Goal: Information Seeking & Learning: Compare options

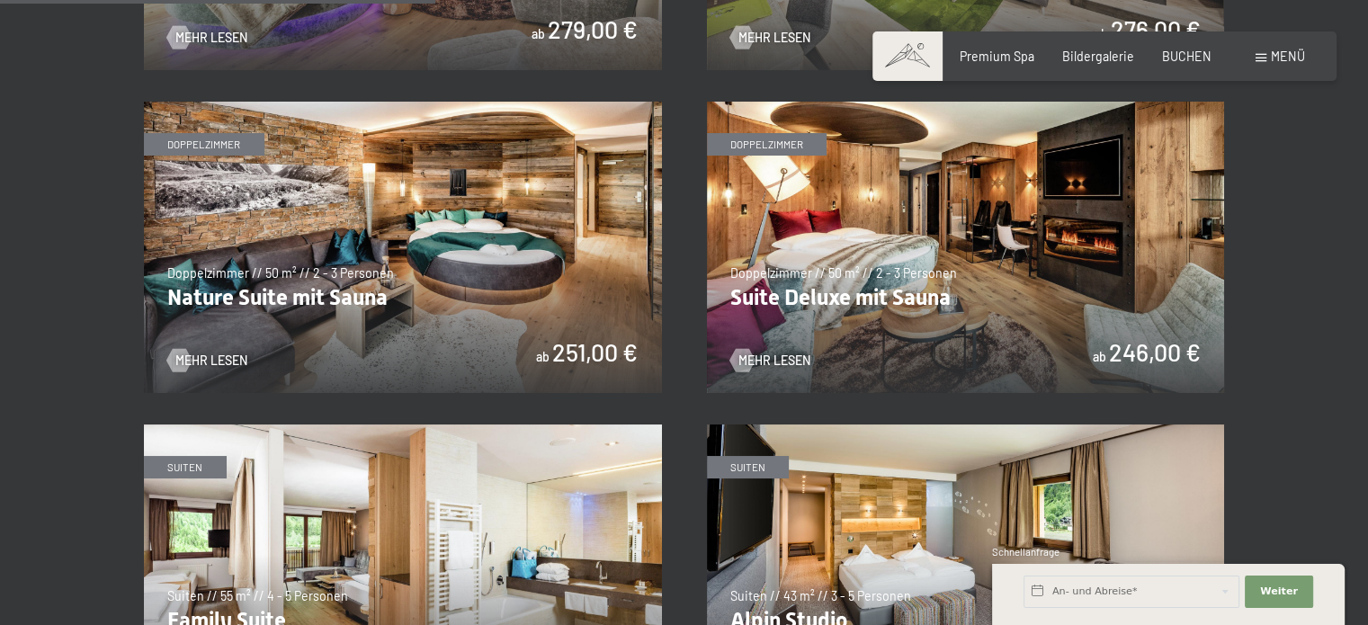
scroll to position [1621, 0]
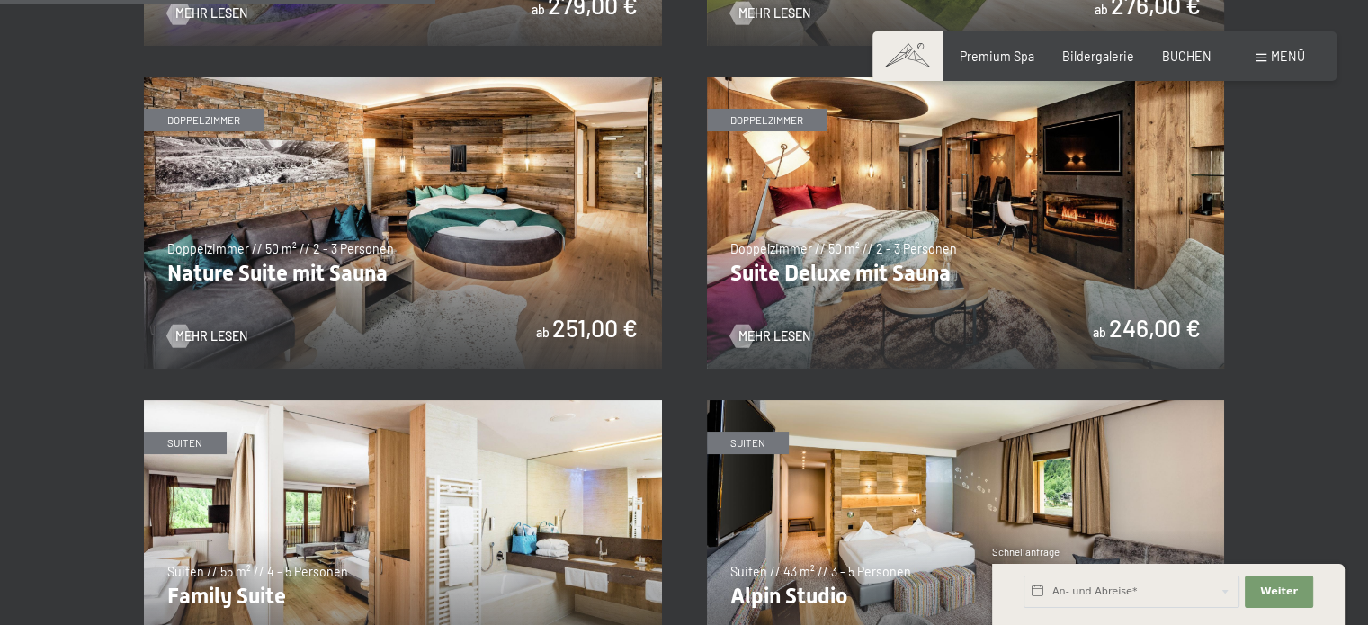
click at [863, 288] on img at bounding box center [966, 222] width 518 height 291
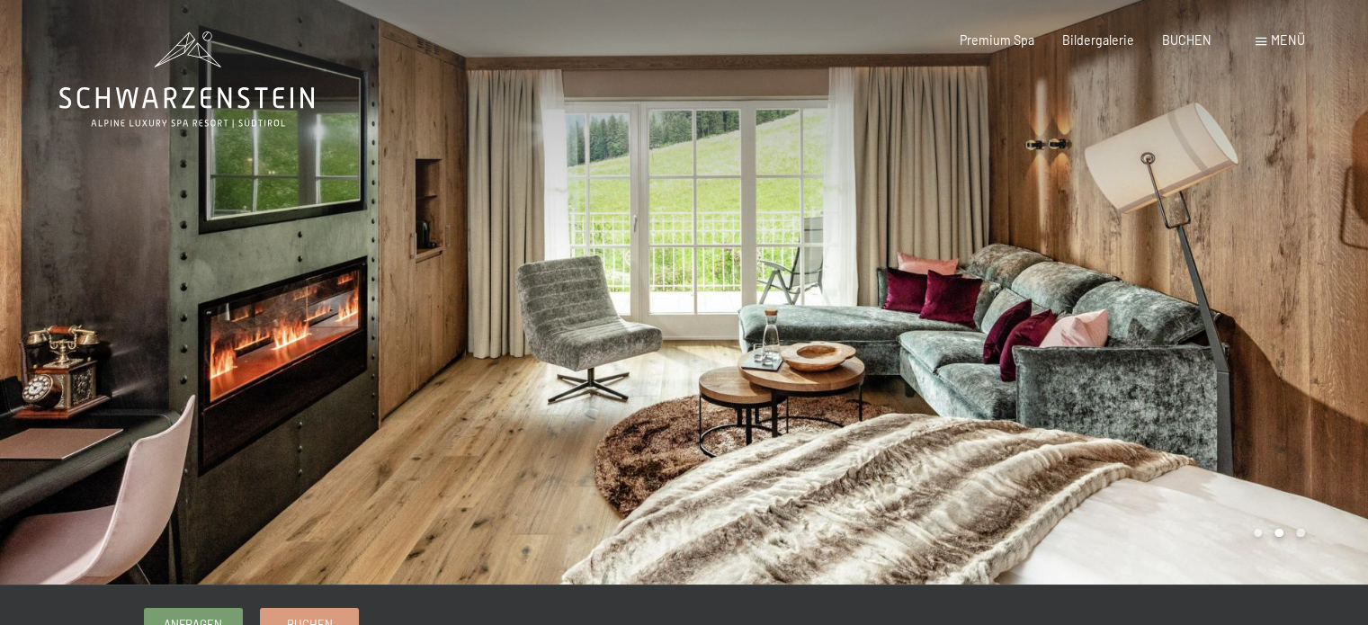
click at [1266, 37] on div "Menü" at bounding box center [1279, 40] width 49 height 18
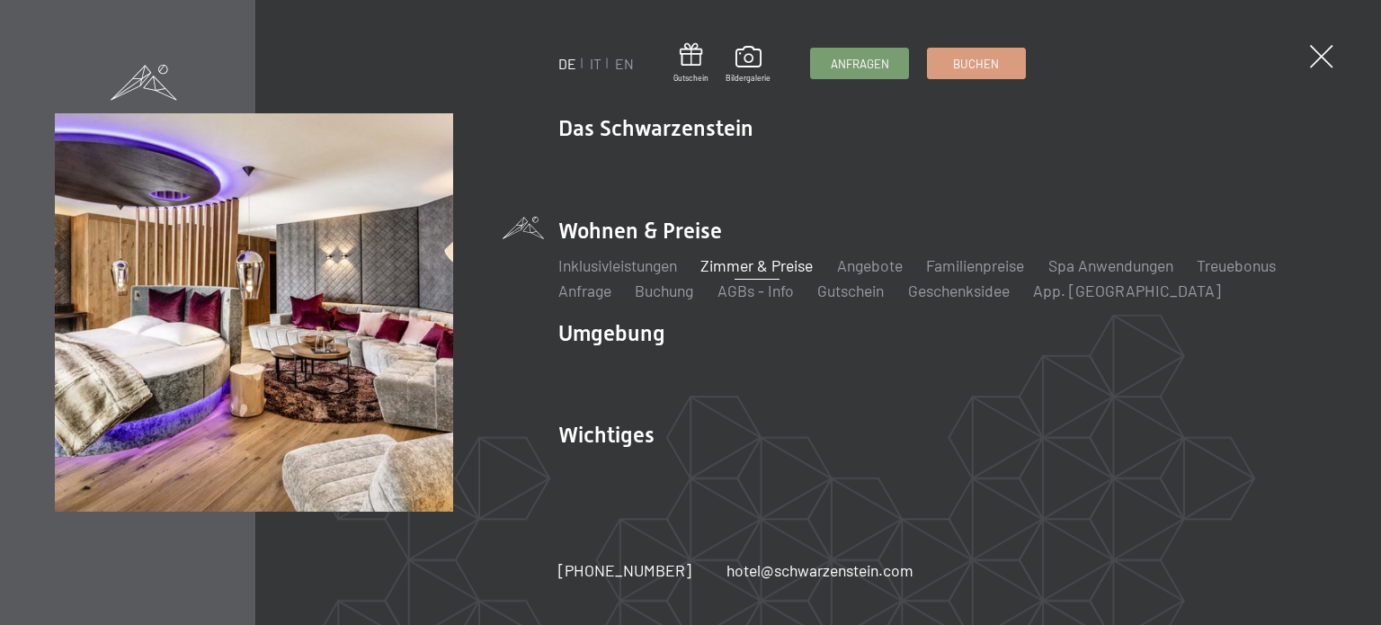
click at [754, 262] on link "Zimmer & Preise" at bounding box center [757, 265] width 112 height 20
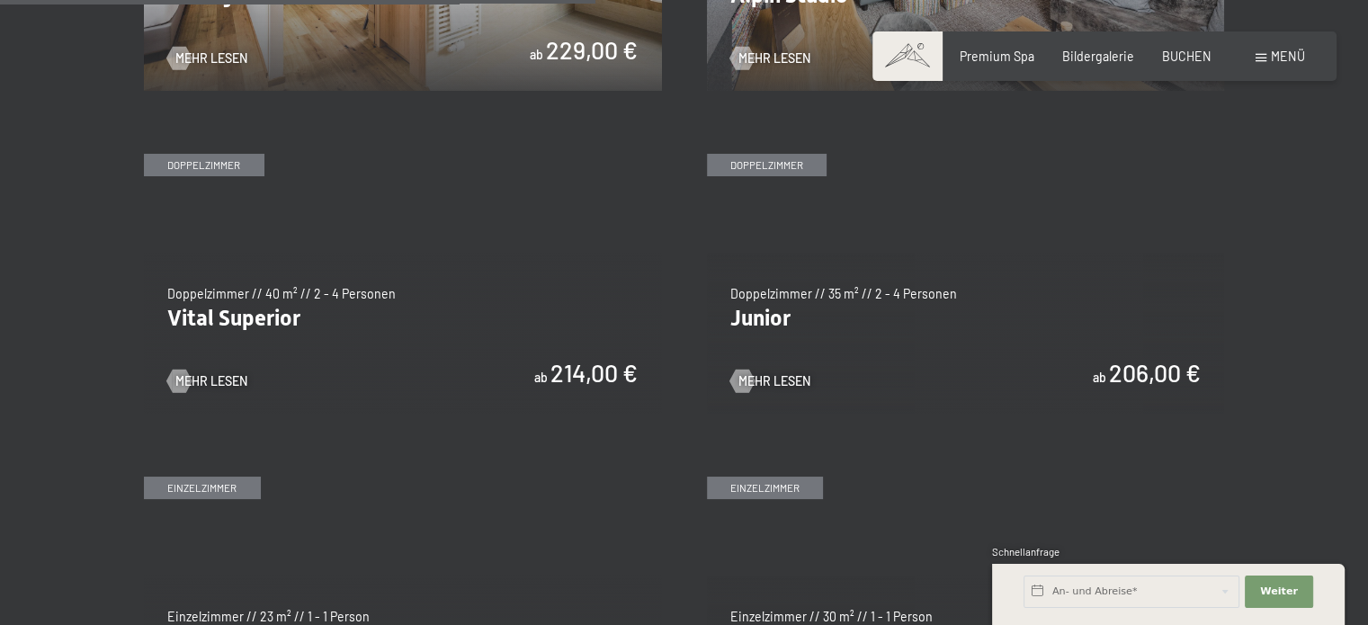
scroll to position [2214, 0]
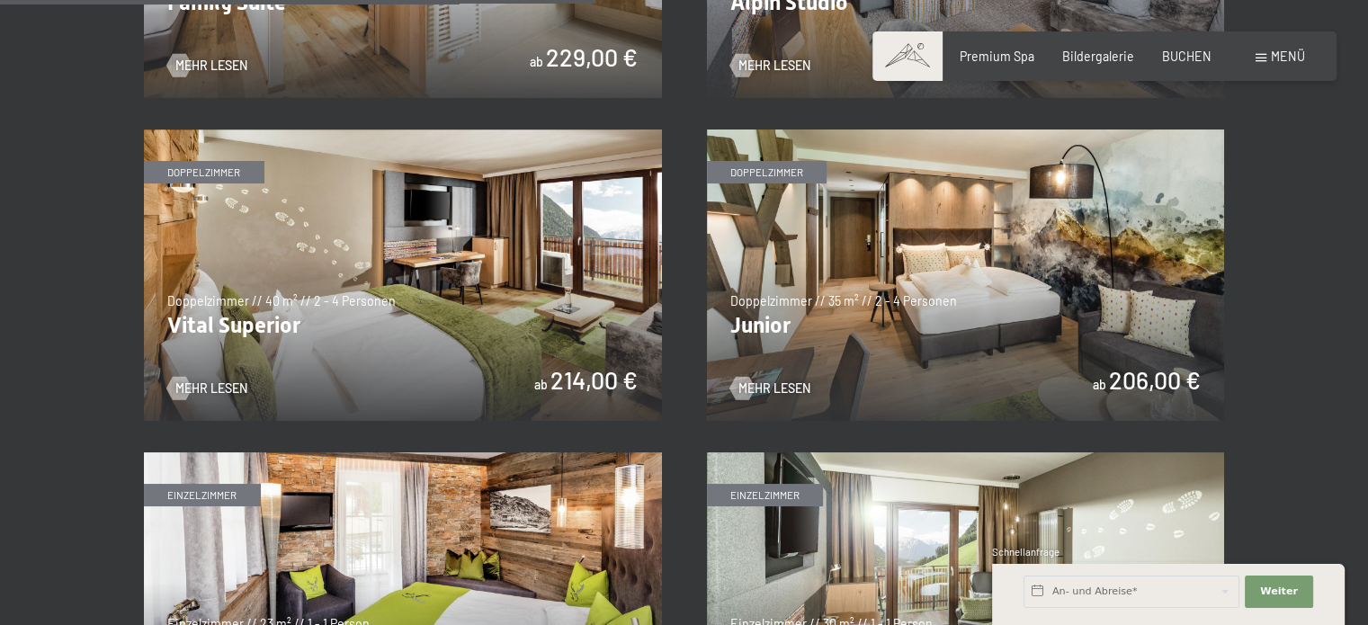
click at [790, 320] on img at bounding box center [966, 274] width 518 height 291
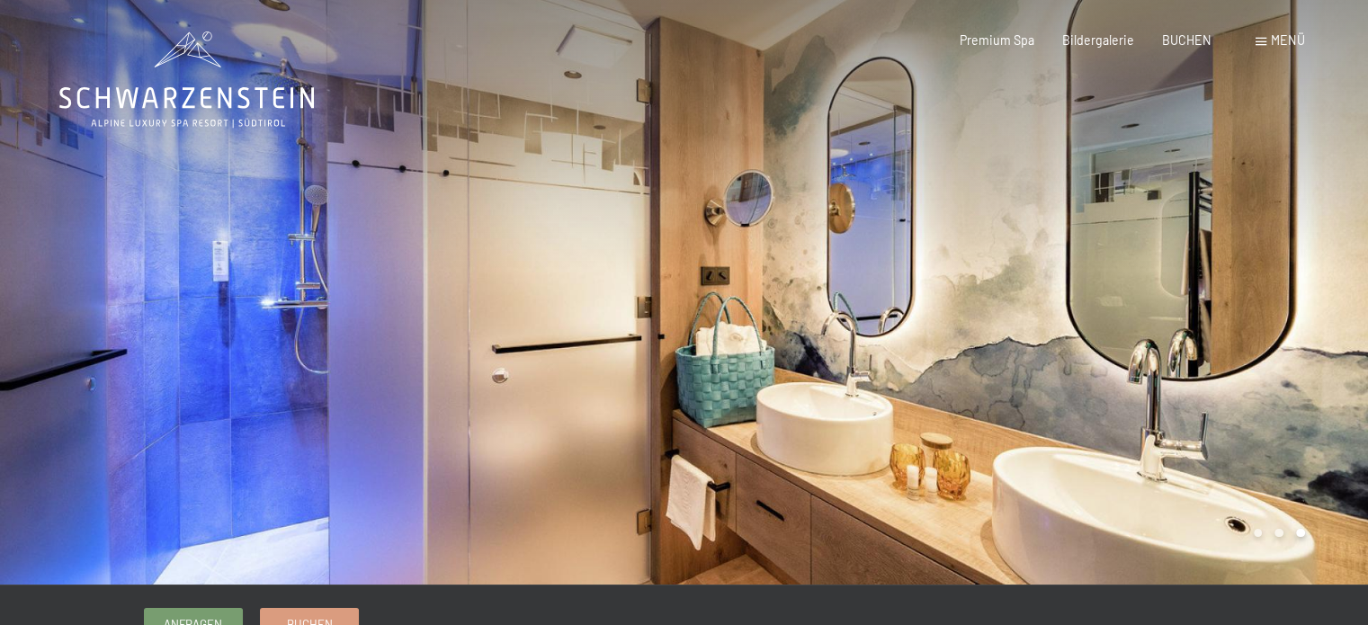
click at [1281, 280] on div at bounding box center [1026, 292] width 684 height 585
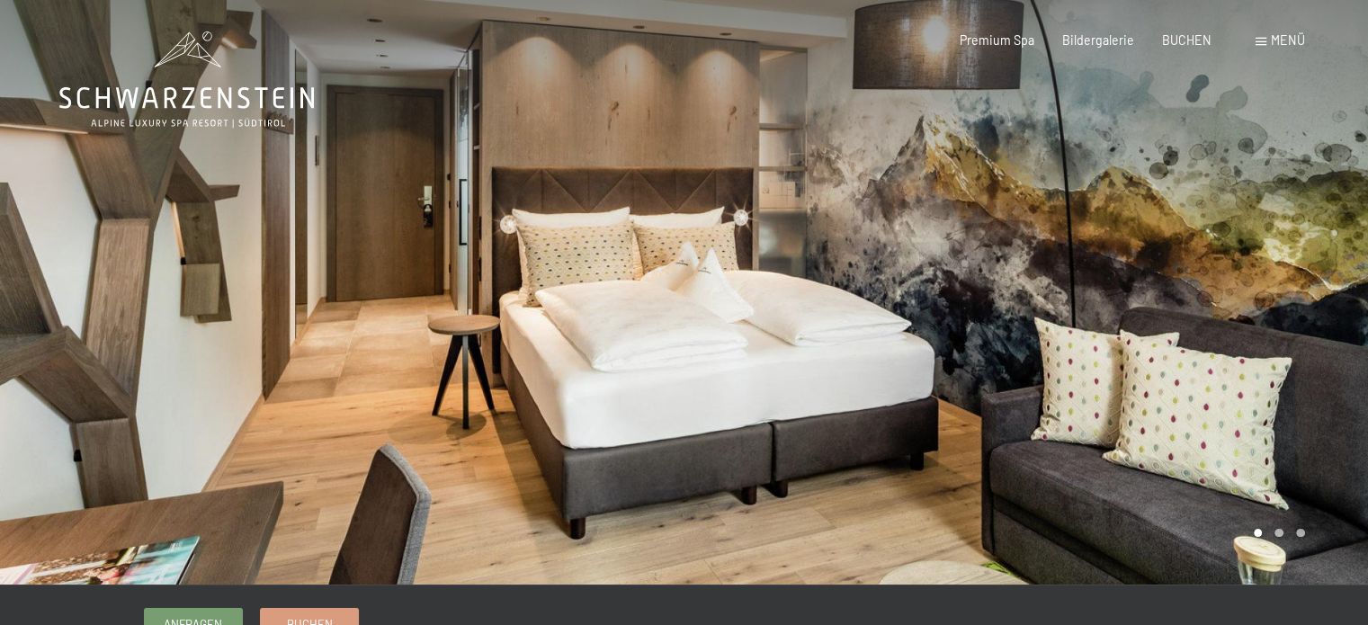
drag, startPoint x: 1194, startPoint y: 316, endPoint x: 1208, endPoint y: 165, distance: 151.7
click at [1208, 165] on div at bounding box center [1026, 292] width 684 height 585
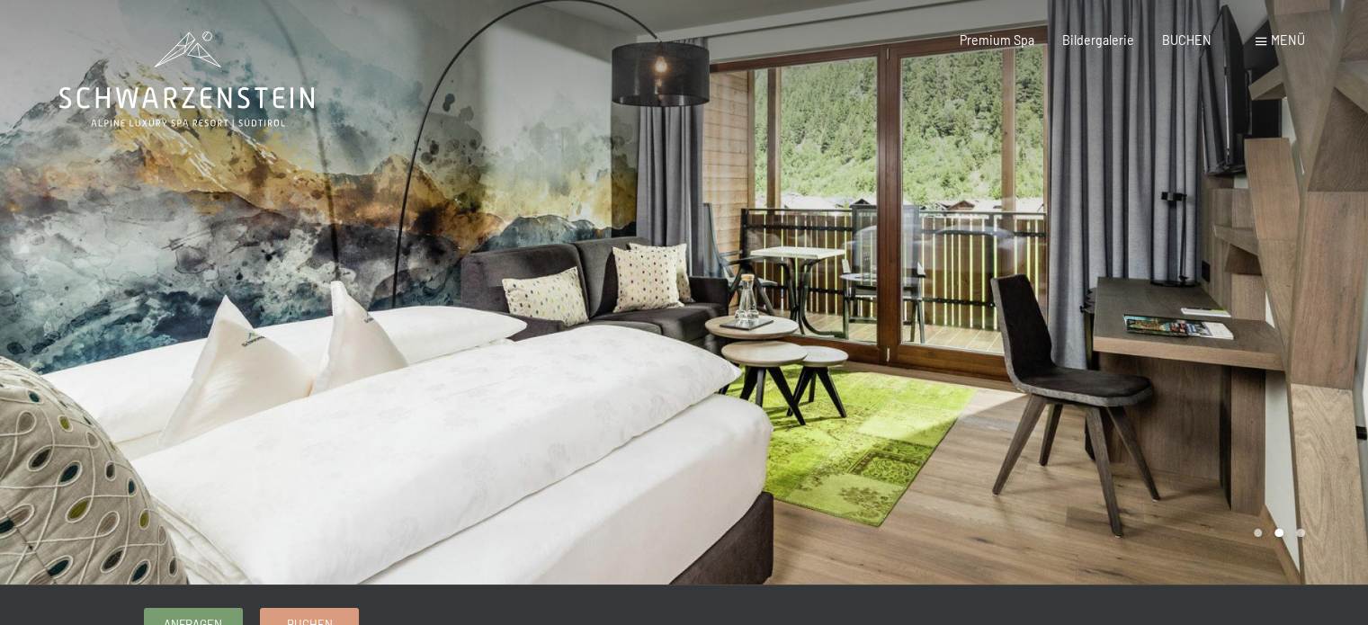
click at [1263, 42] on span at bounding box center [1260, 42] width 11 height 8
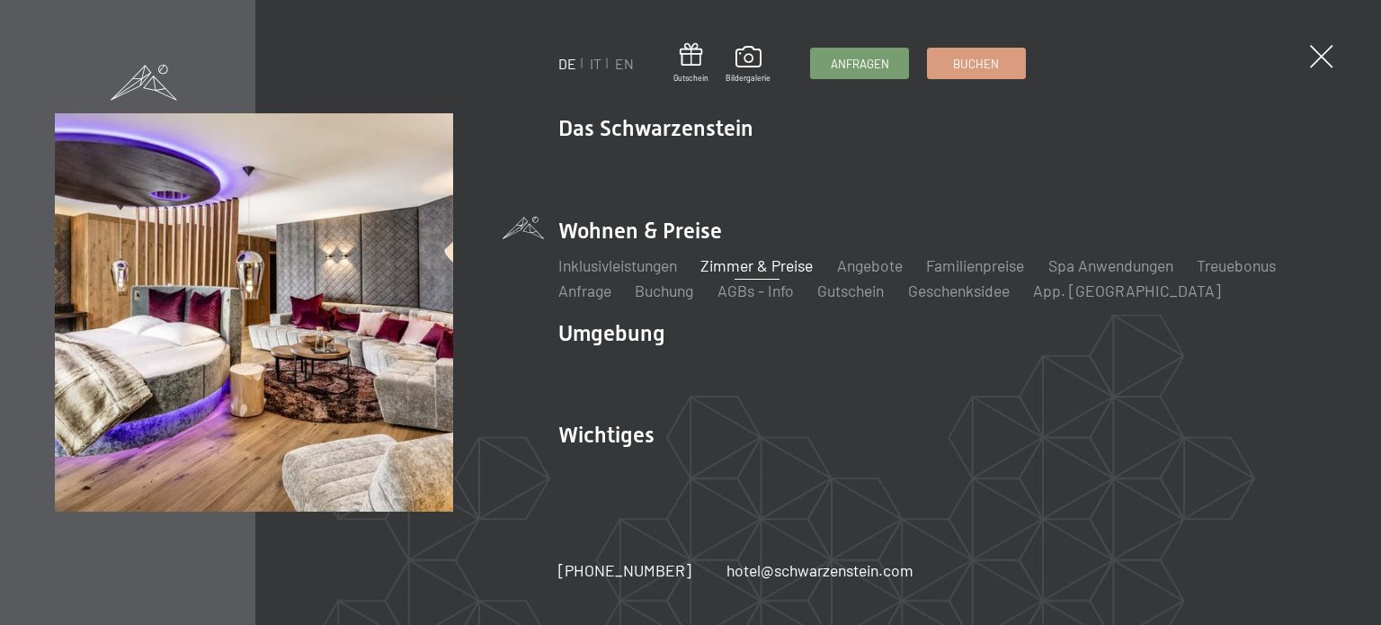
click at [773, 272] on link "Zimmer & Preise" at bounding box center [757, 265] width 112 height 20
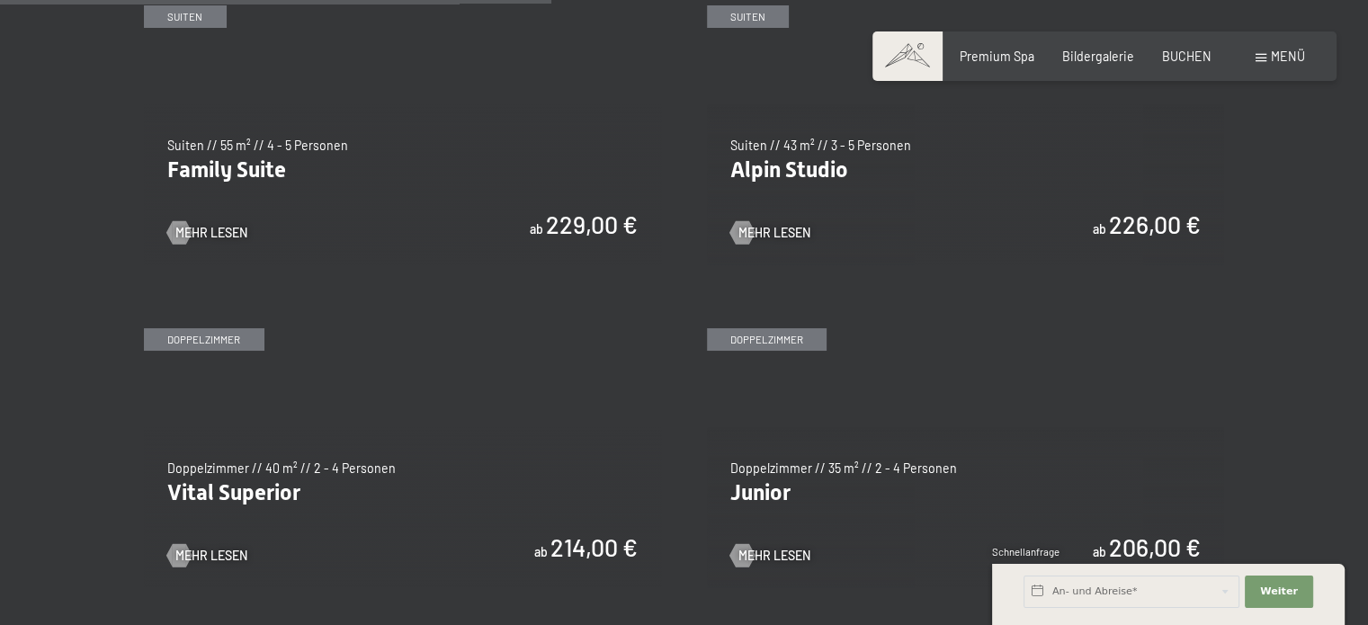
scroll to position [2050, 0]
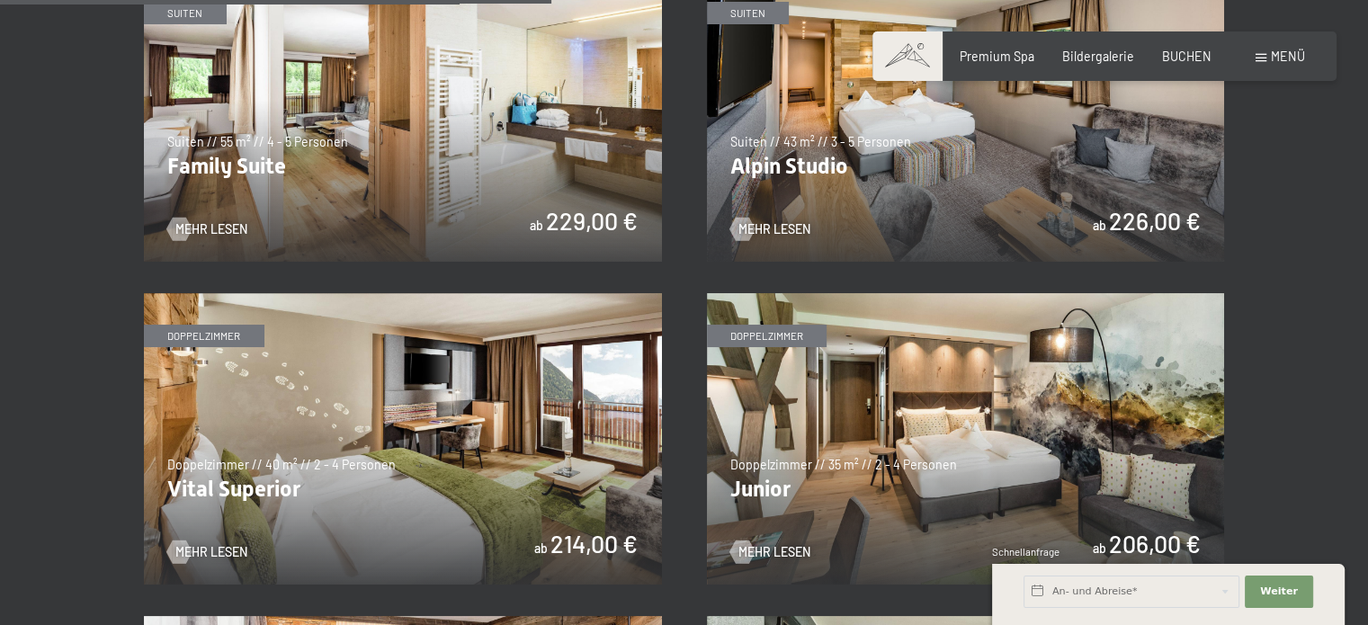
click at [507, 409] on img at bounding box center [403, 438] width 518 height 291
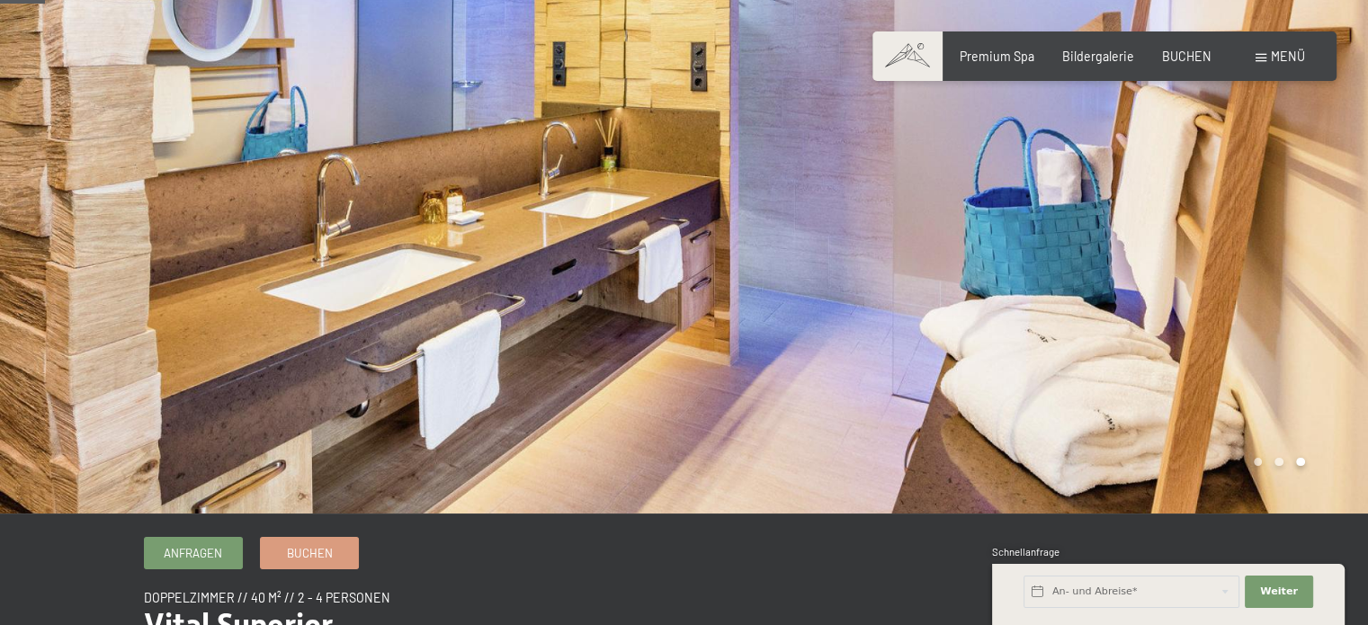
scroll to position [72, 0]
click at [232, 269] on div at bounding box center [342, 220] width 684 height 585
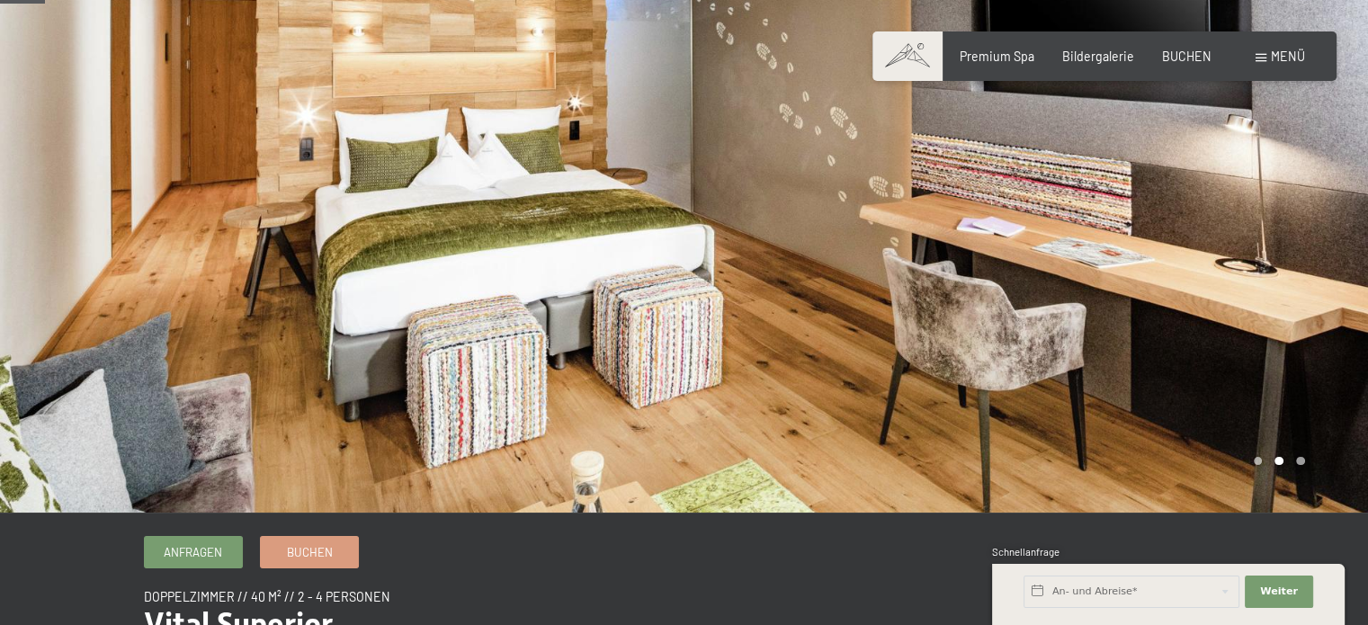
click at [229, 301] on div at bounding box center [342, 220] width 684 height 585
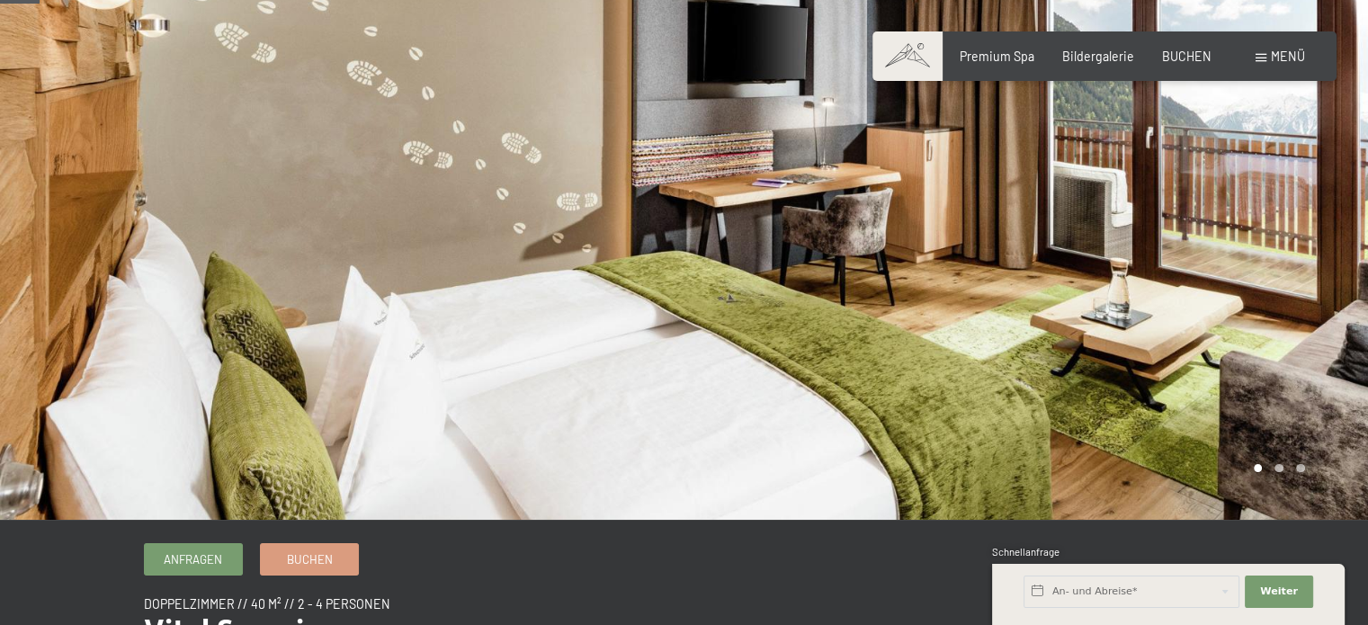
scroll to position [64, 0]
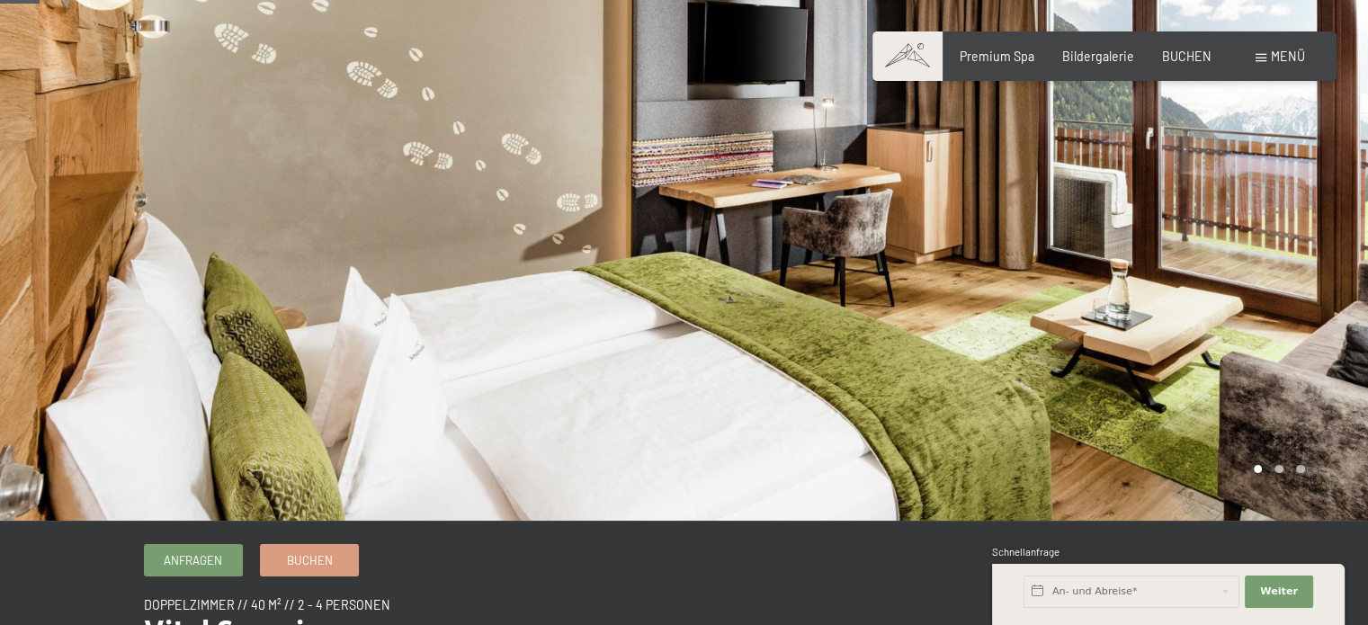
click at [1236, 222] on div at bounding box center [1026, 228] width 684 height 585
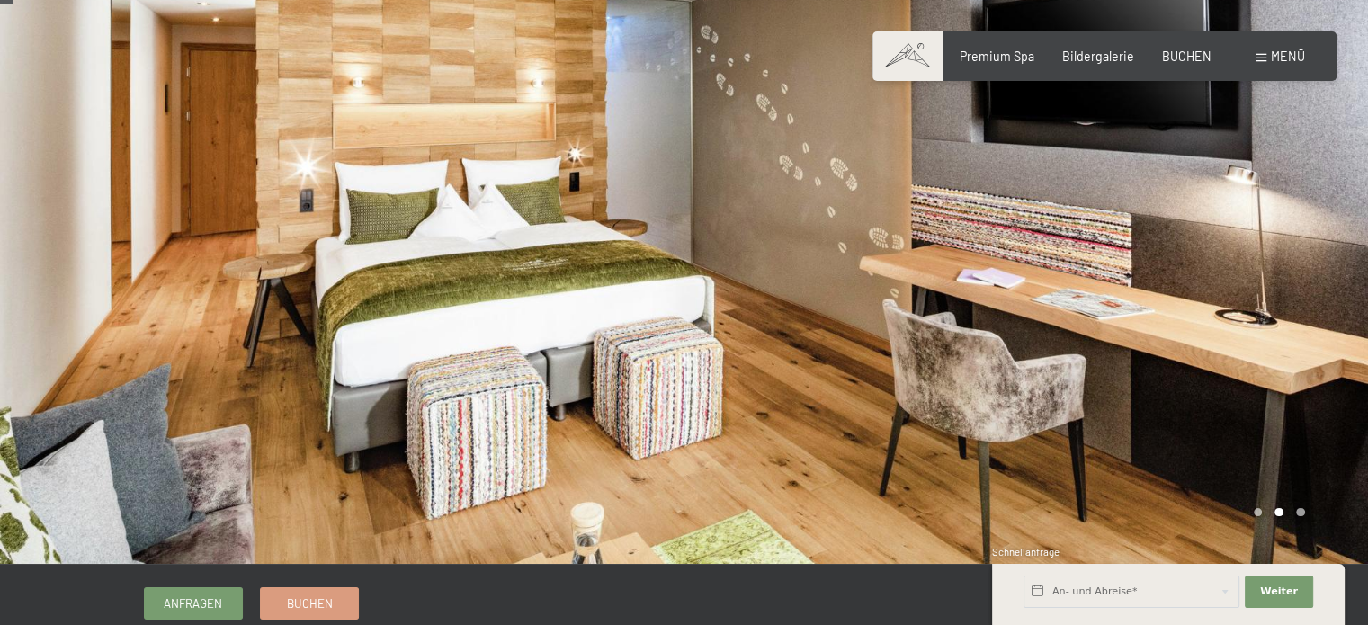
scroll to position [20, 0]
click at [1244, 256] on div at bounding box center [1026, 272] width 684 height 585
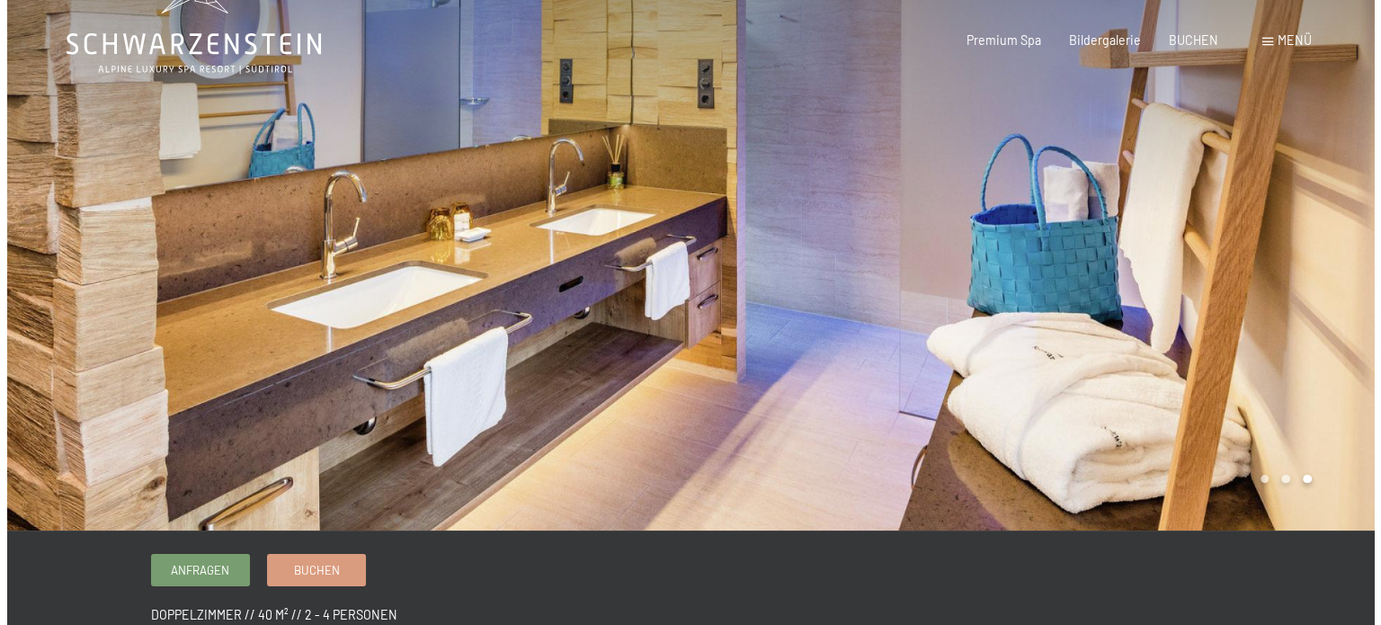
scroll to position [0, 0]
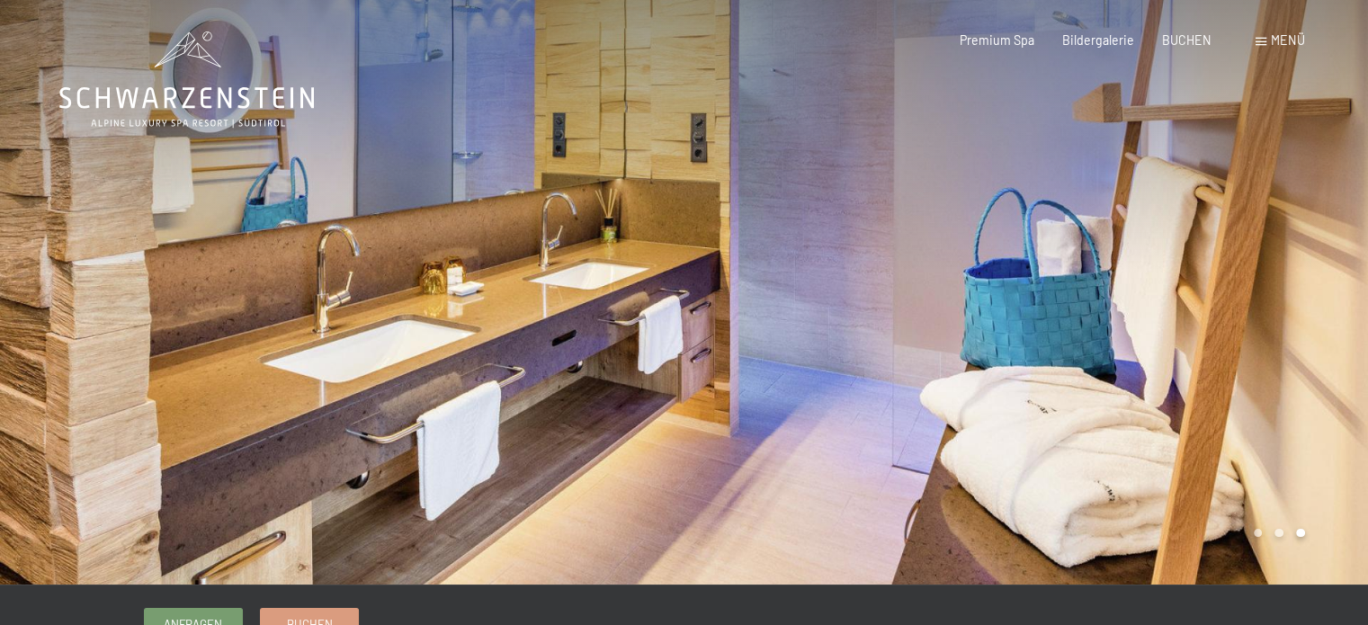
click at [1280, 35] on span "Menü" at bounding box center [1288, 39] width 34 height 15
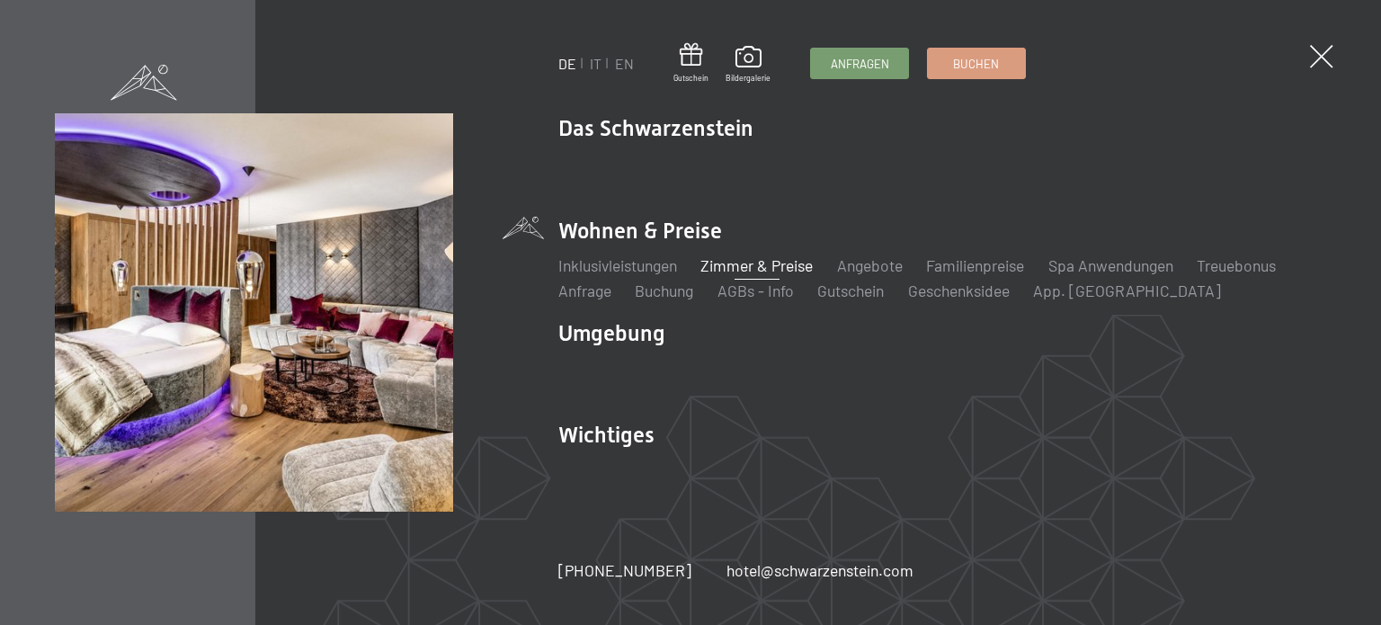
click at [745, 269] on link "Zimmer & Preise" at bounding box center [757, 265] width 112 height 20
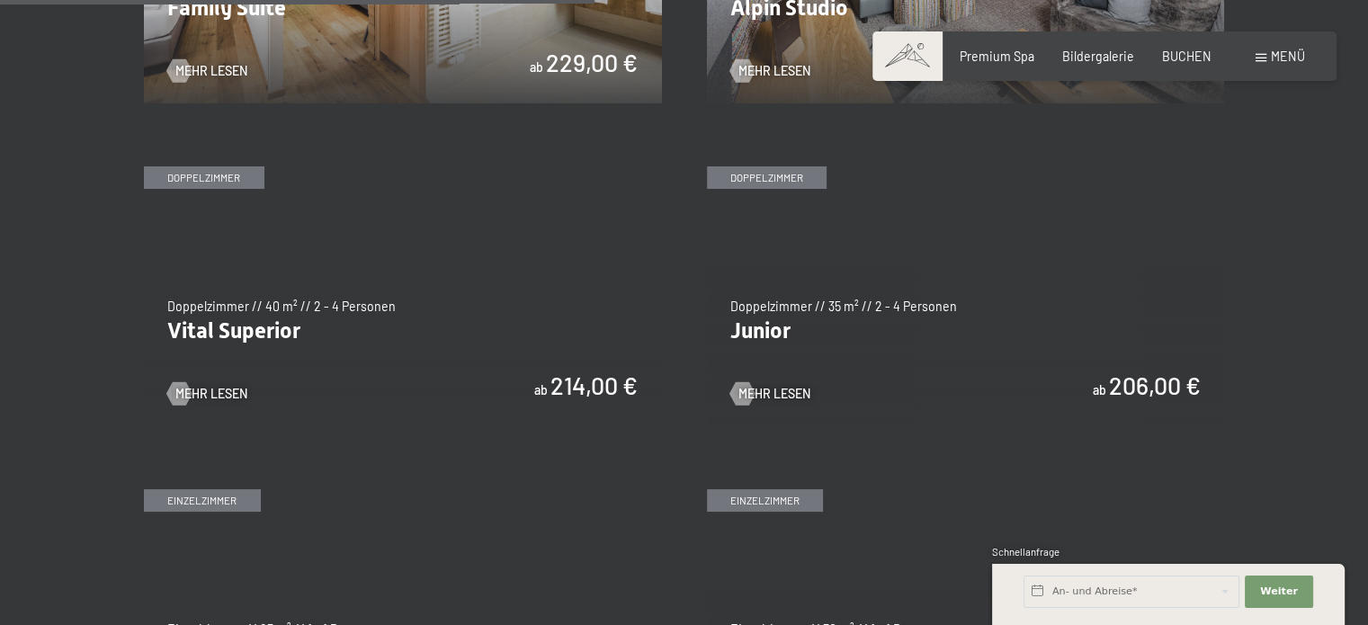
scroll to position [2212, 0]
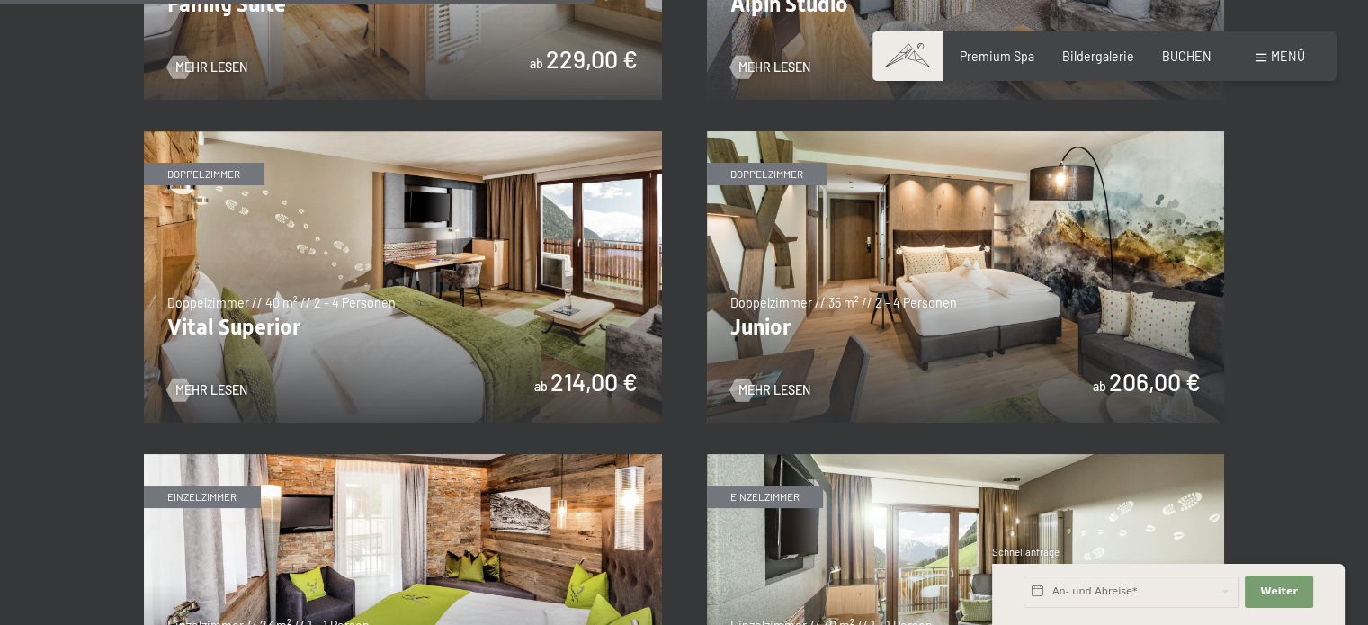
click at [835, 310] on img at bounding box center [966, 276] width 518 height 291
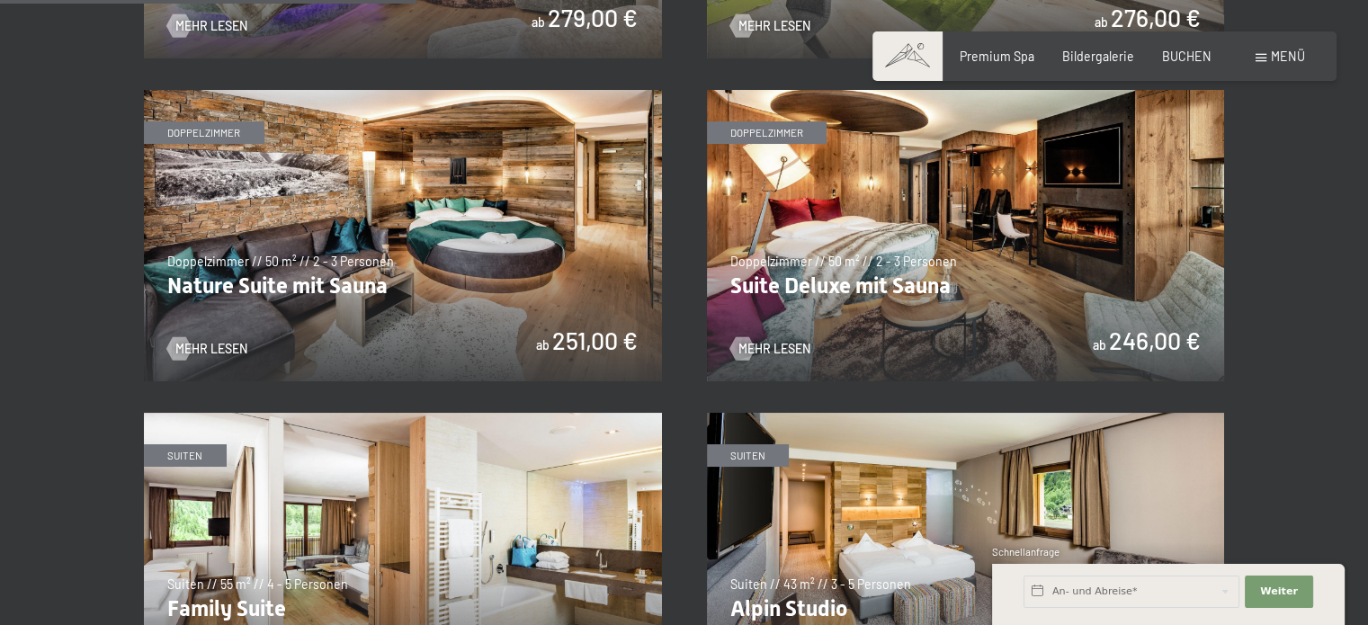
scroll to position [1549, 0]
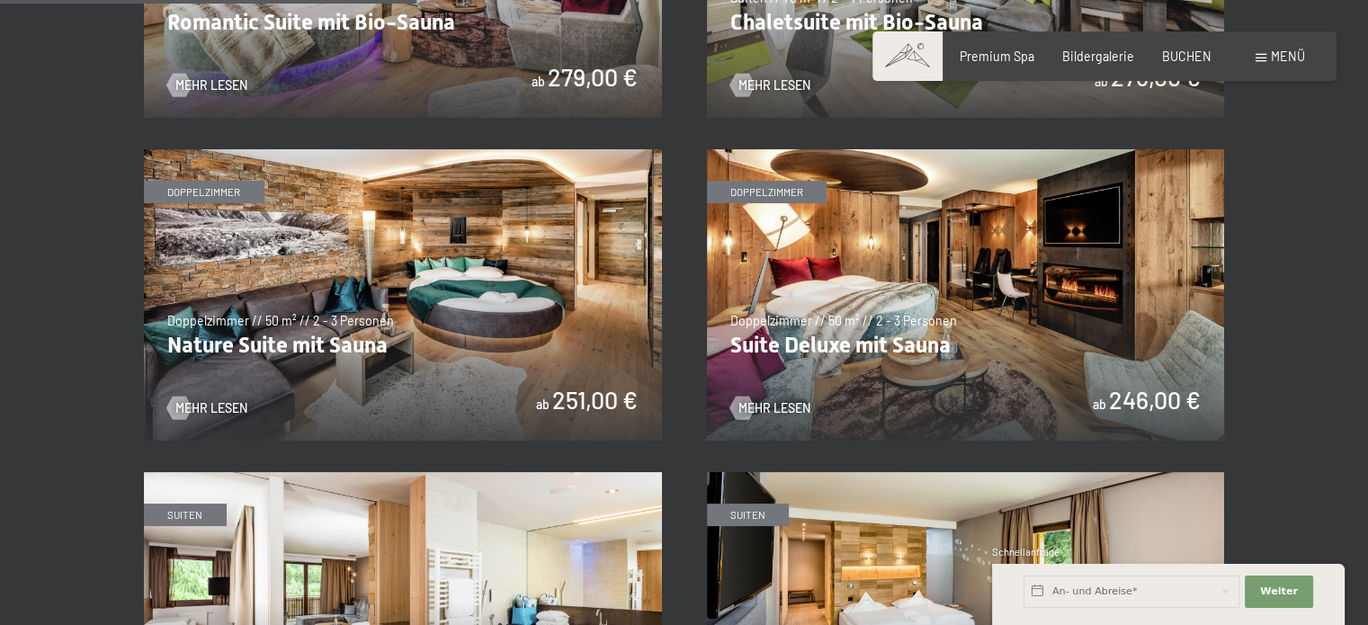
click at [469, 326] on img at bounding box center [403, 294] width 518 height 291
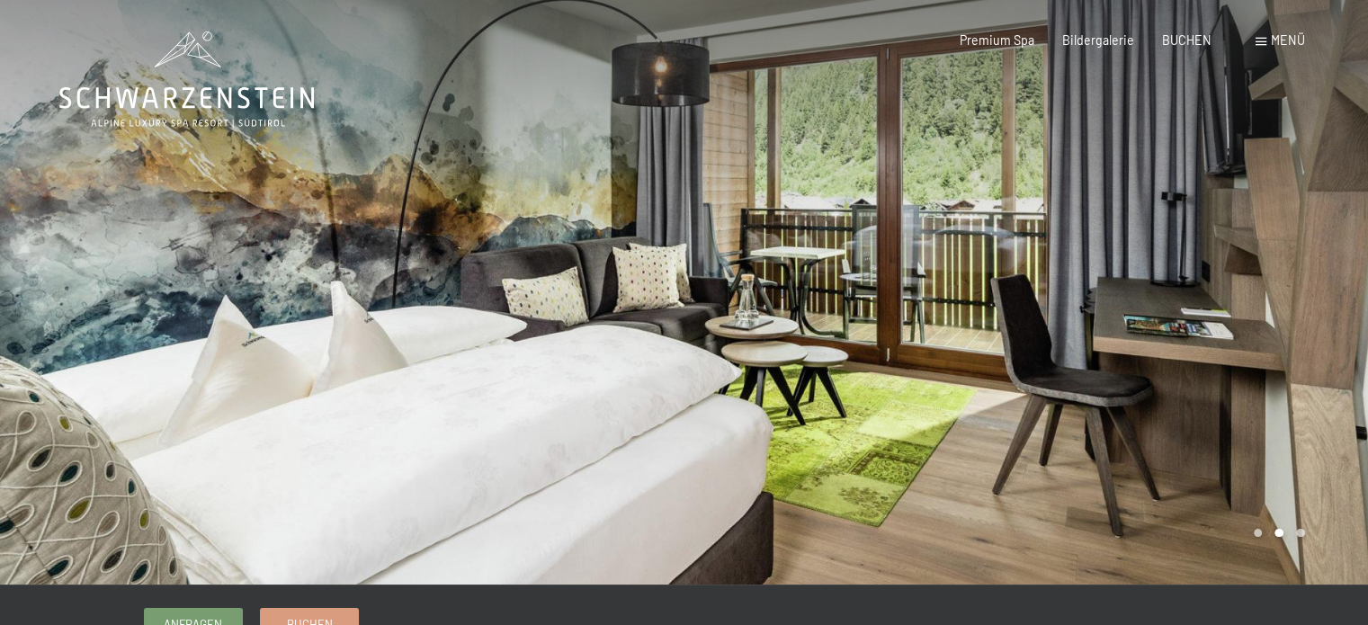
click at [1277, 245] on div at bounding box center [1026, 292] width 684 height 585
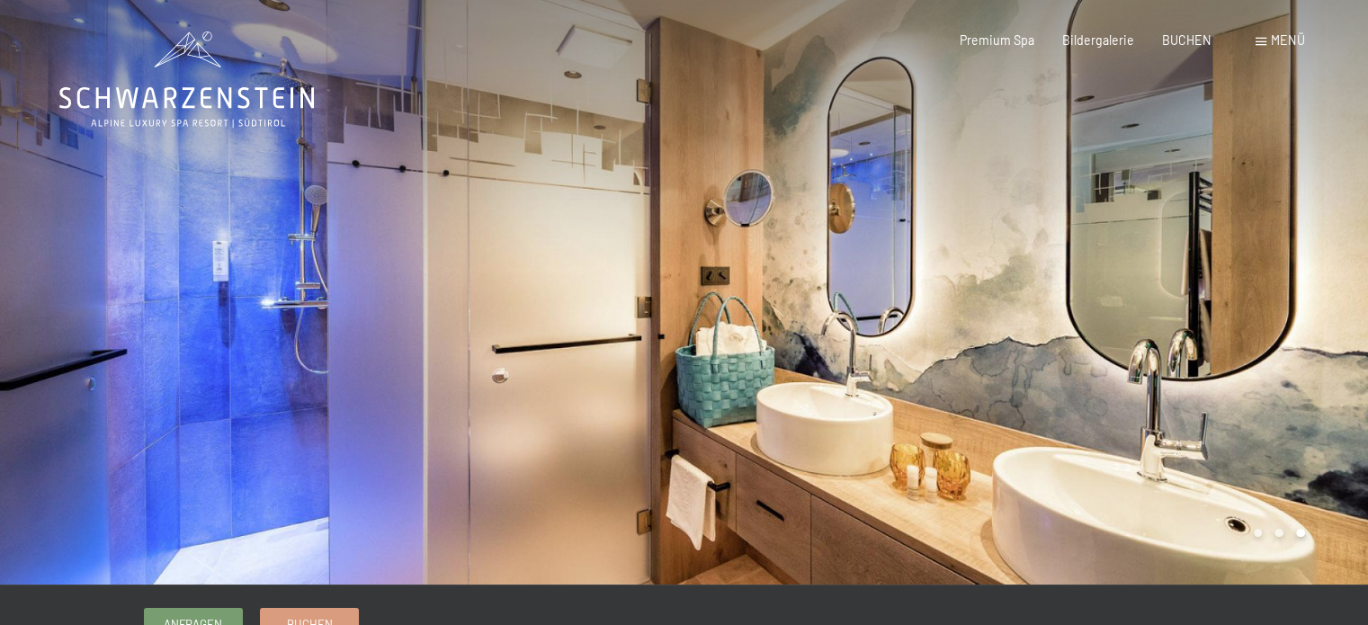
click at [1272, 240] on div at bounding box center [1026, 292] width 684 height 585
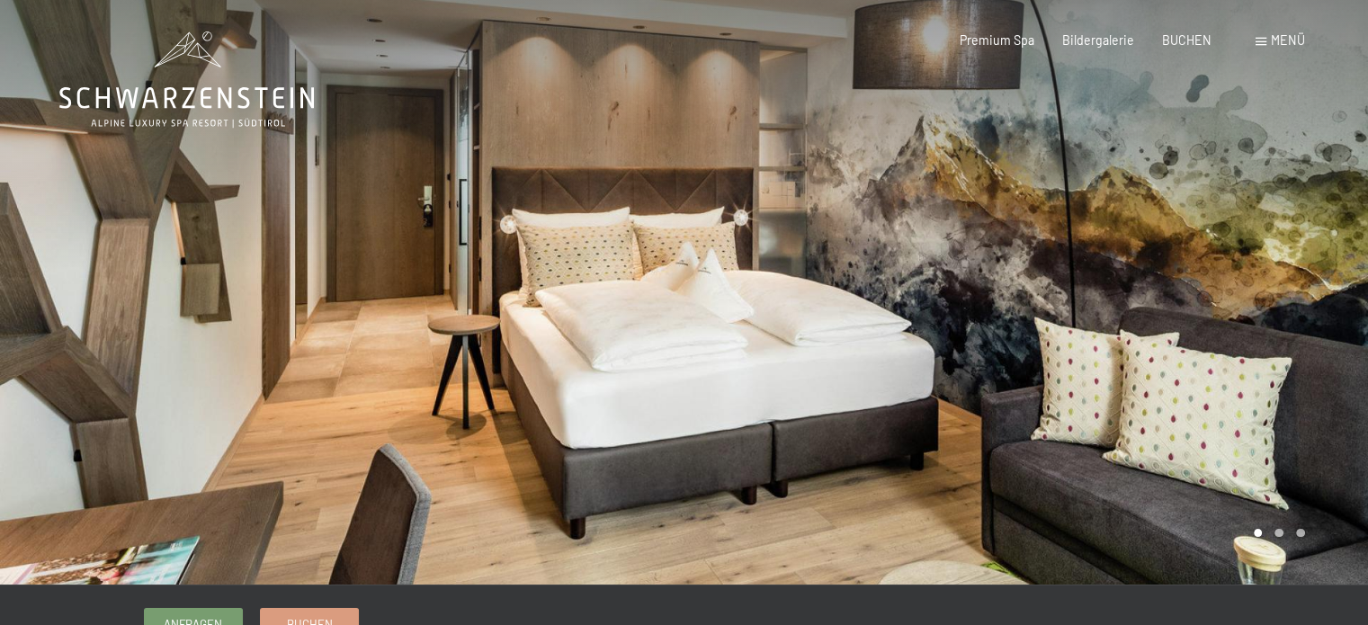
click at [1272, 240] on div at bounding box center [1026, 292] width 684 height 585
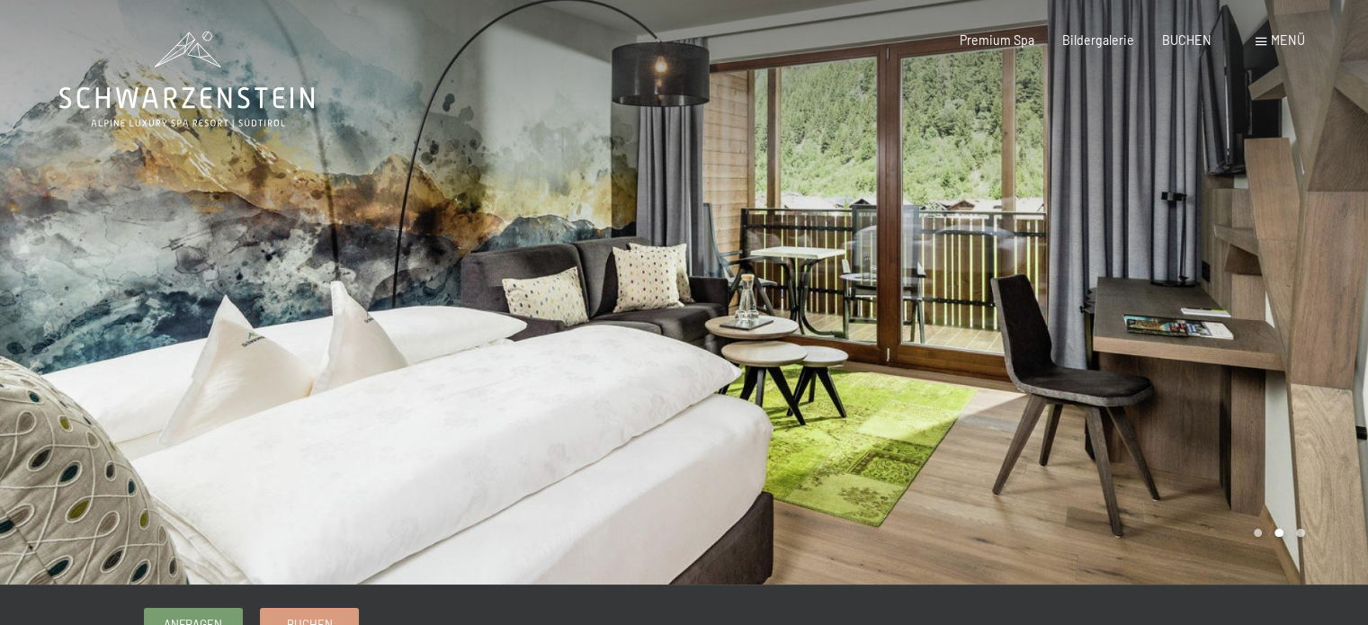
click at [1232, 278] on div at bounding box center [1026, 292] width 684 height 585
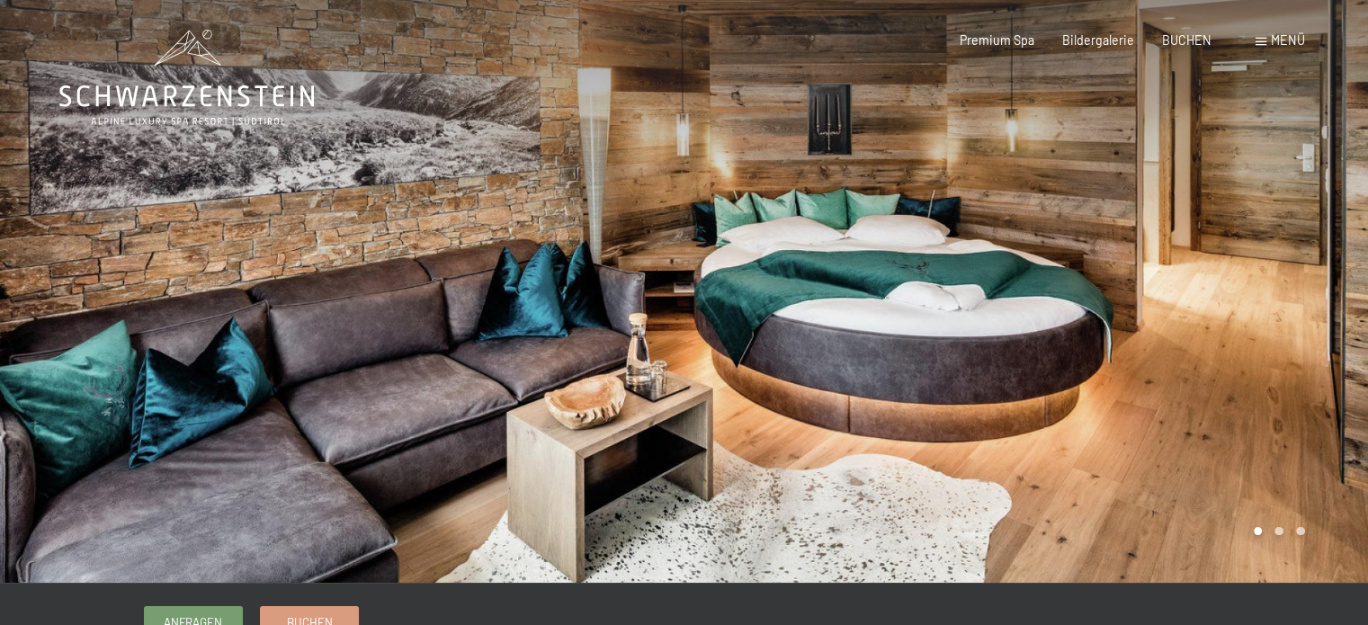
scroll to position [5, 0]
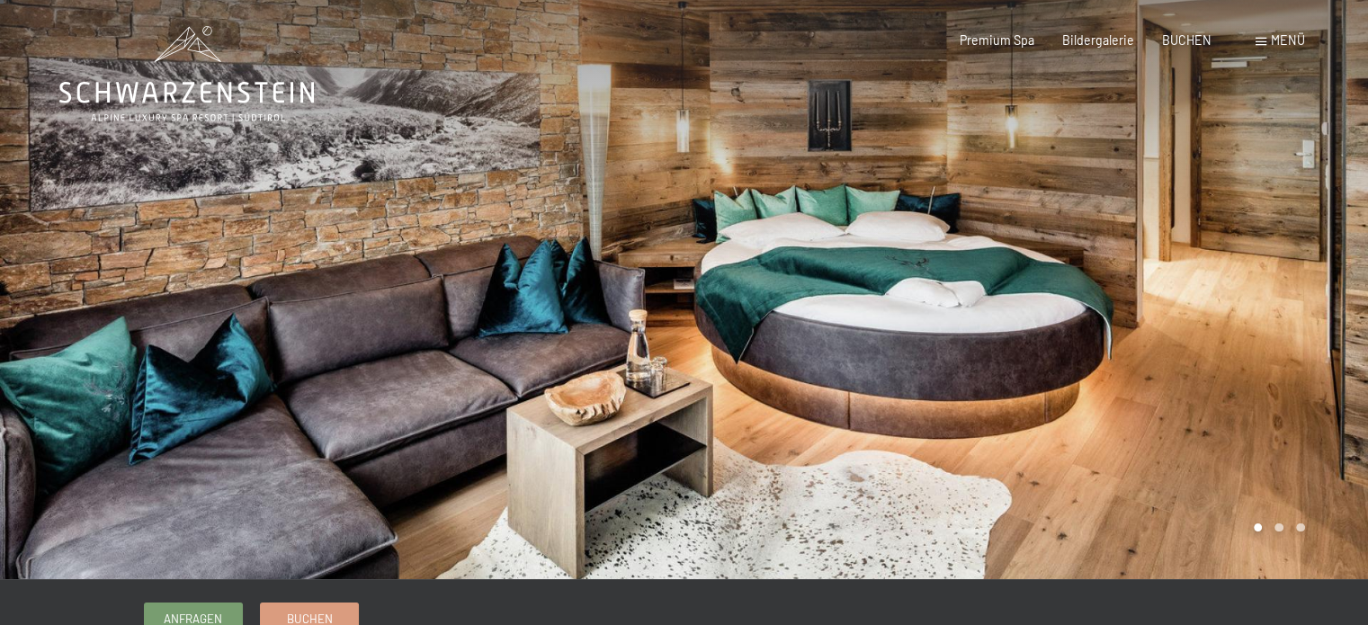
click at [1274, 227] on div at bounding box center [1026, 287] width 684 height 585
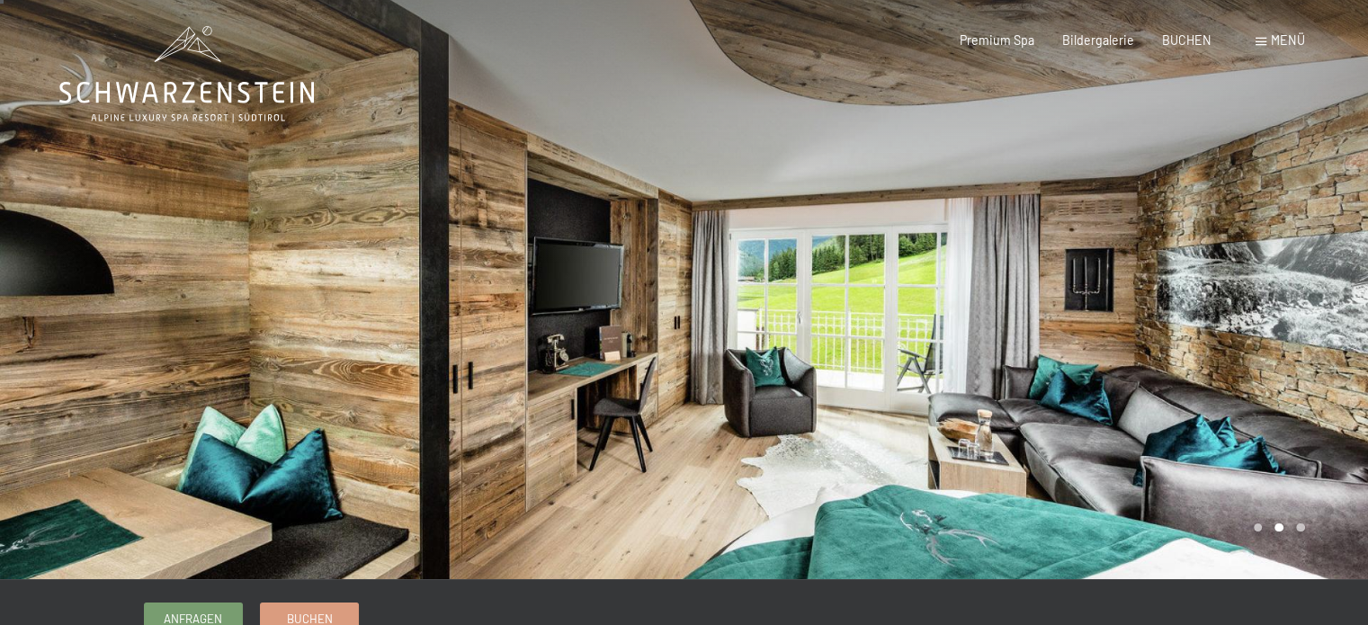
click at [1280, 232] on div at bounding box center [1026, 287] width 684 height 585
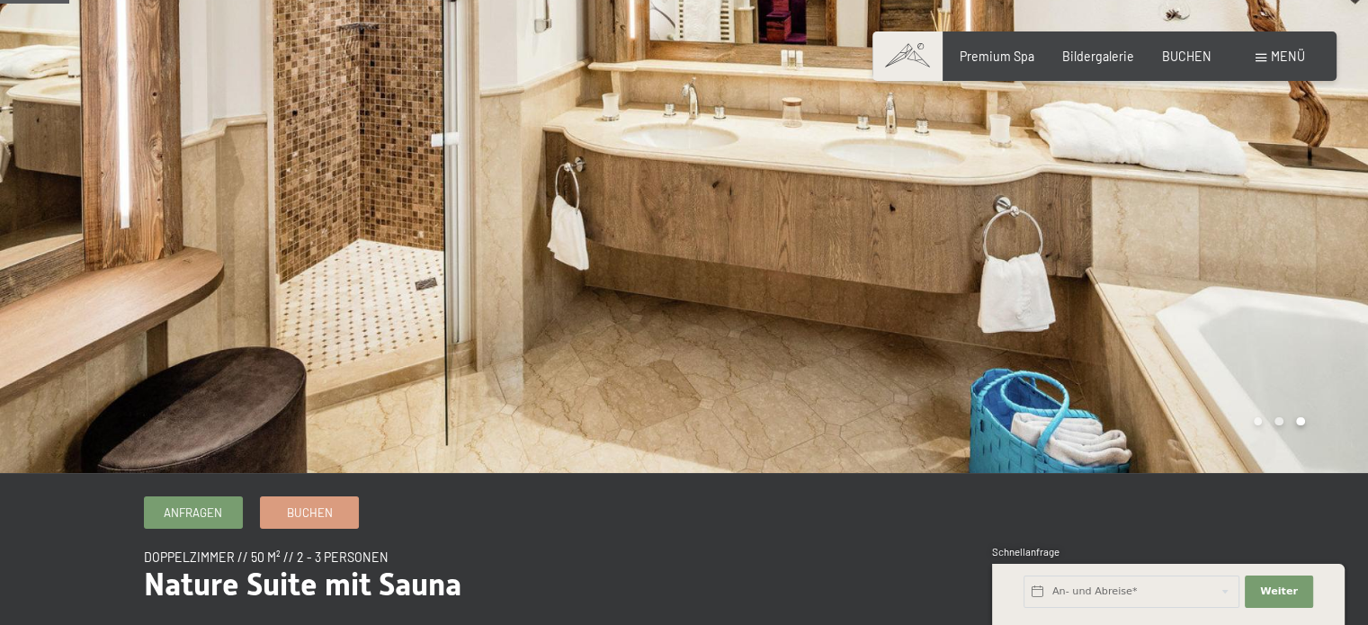
scroll to position [0, 0]
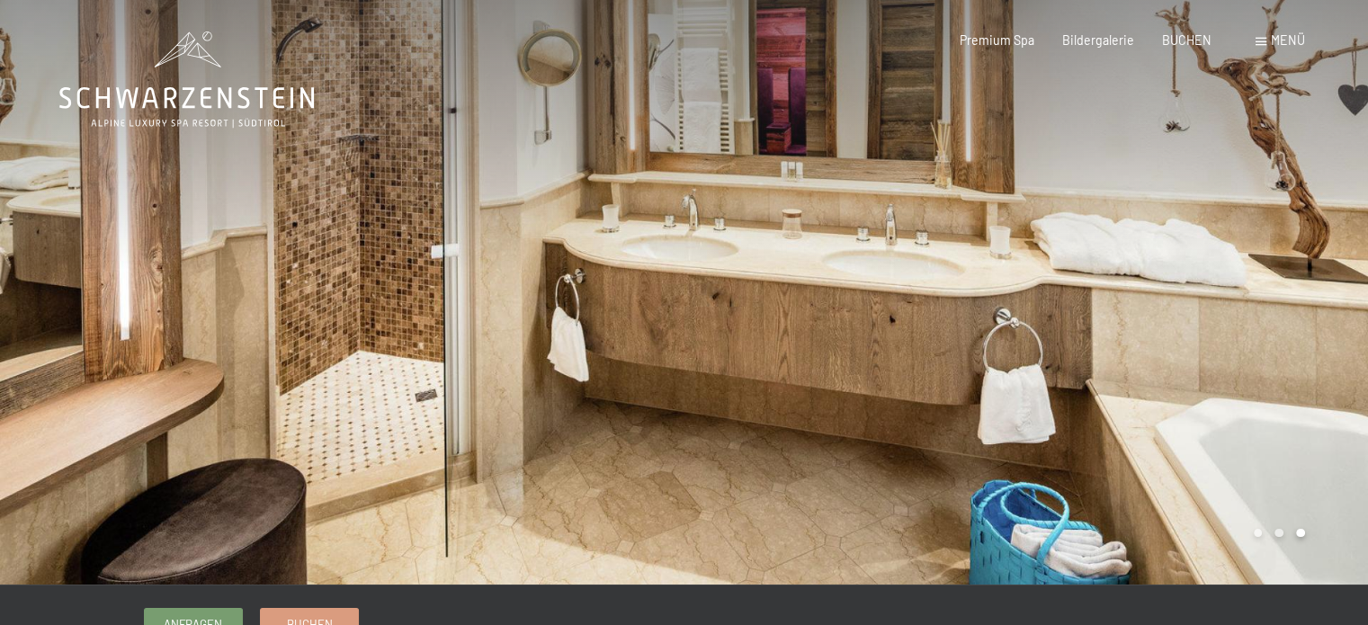
click at [987, 290] on div at bounding box center [1026, 292] width 684 height 585
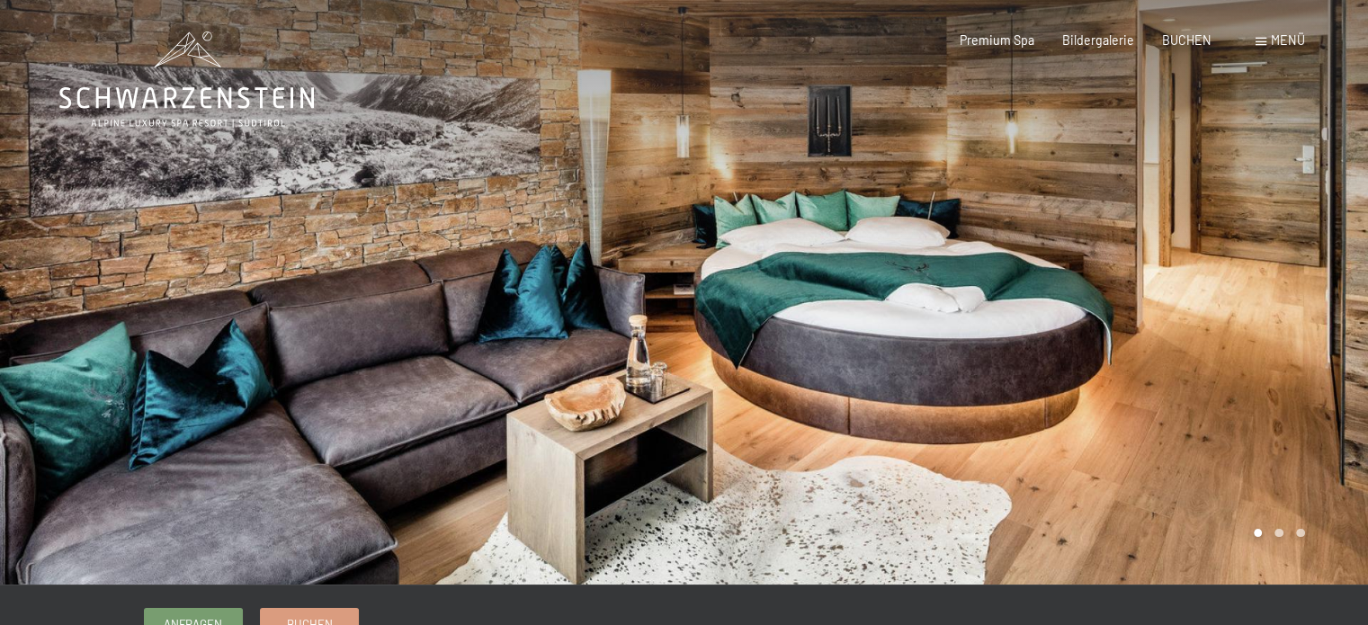
click at [1201, 269] on div at bounding box center [1026, 292] width 684 height 585
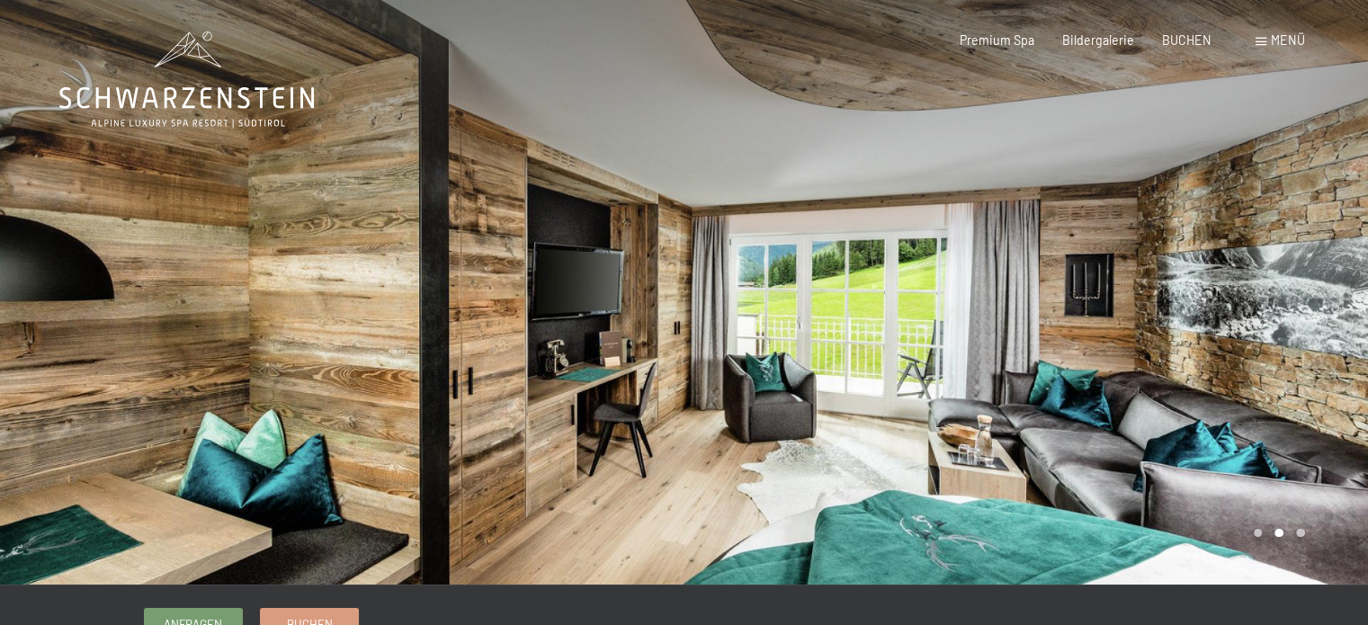
click at [1208, 272] on div at bounding box center [1026, 292] width 684 height 585
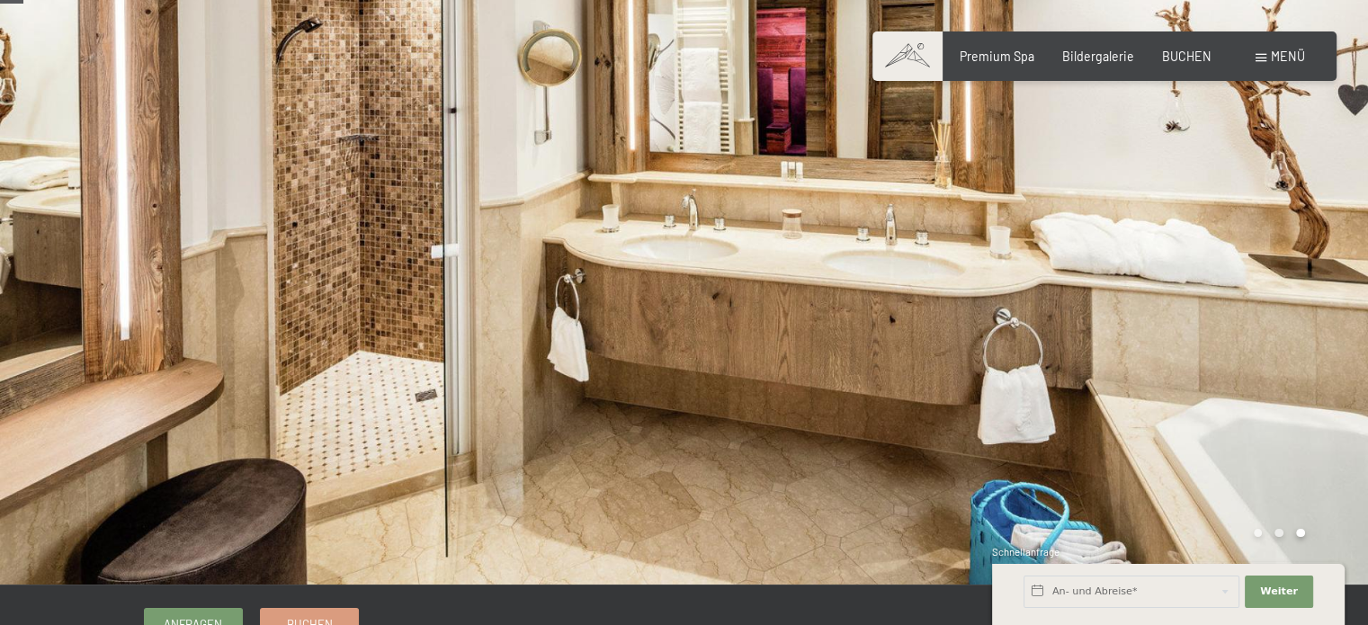
scroll to position [40, 0]
